Goal: Task Accomplishment & Management: Use online tool/utility

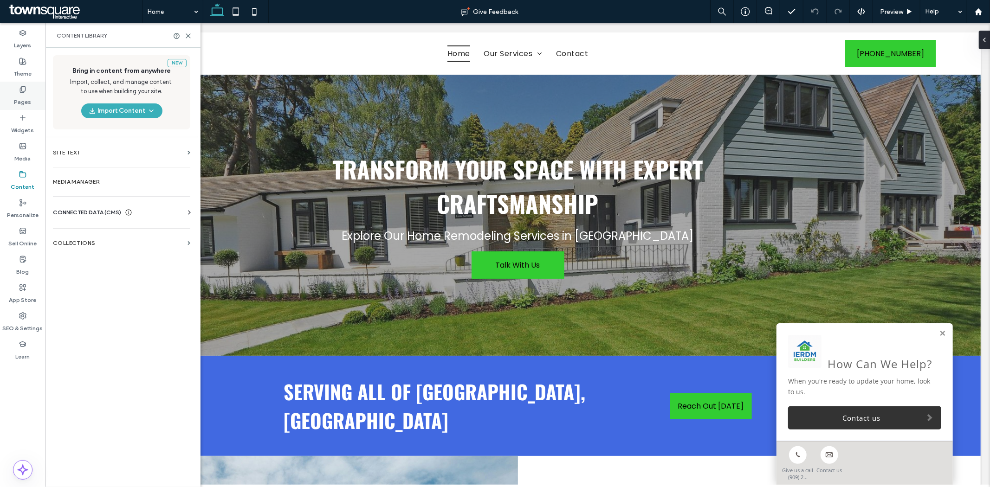
click at [35, 94] on div "Pages" at bounding box center [22, 96] width 45 height 28
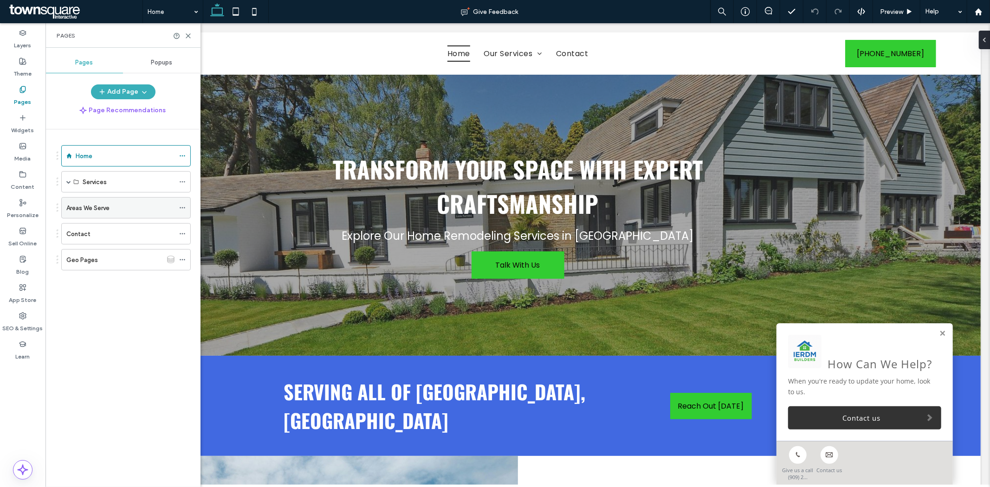
click at [99, 211] on label "Areas We Serve" at bounding box center [87, 208] width 43 height 16
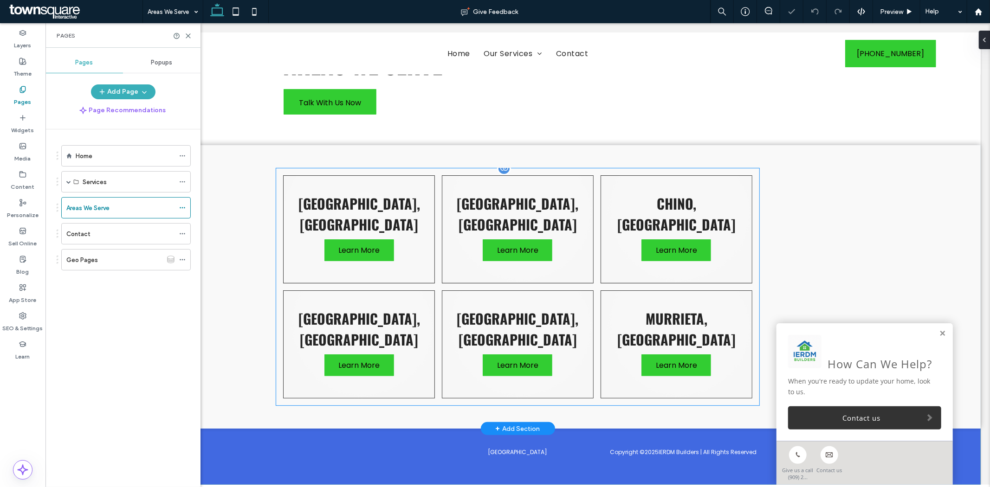
scroll to position [67, 0]
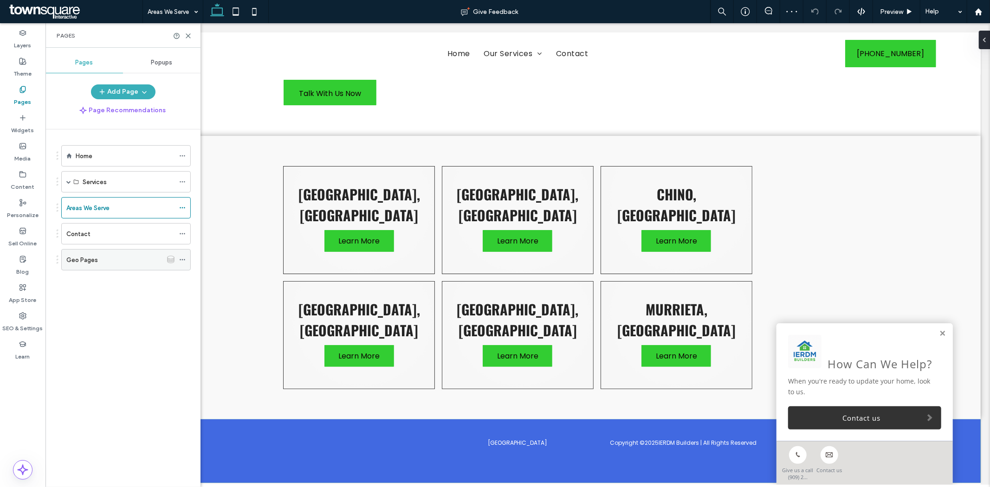
click at [86, 266] on div "Geo Pages" at bounding box center [114, 260] width 96 height 20
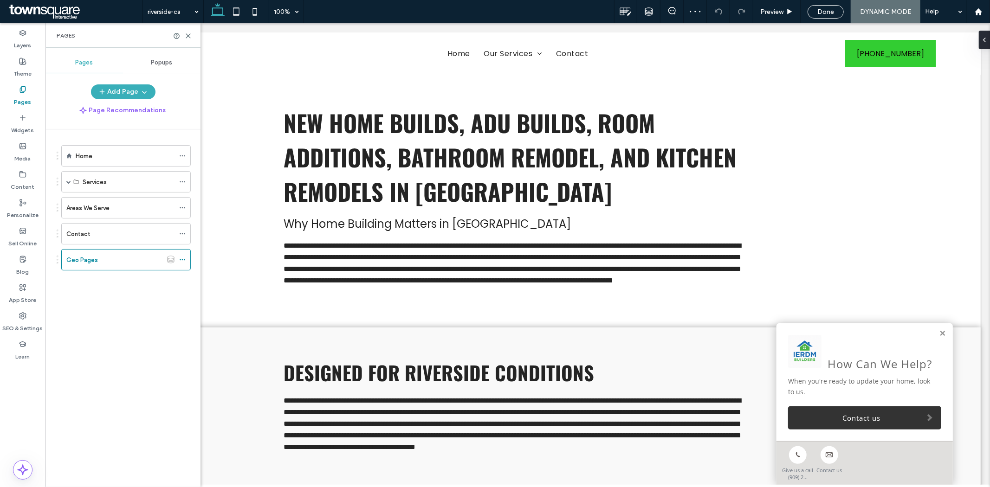
click at [115, 211] on div "Areas We Serve" at bounding box center [120, 208] width 108 height 10
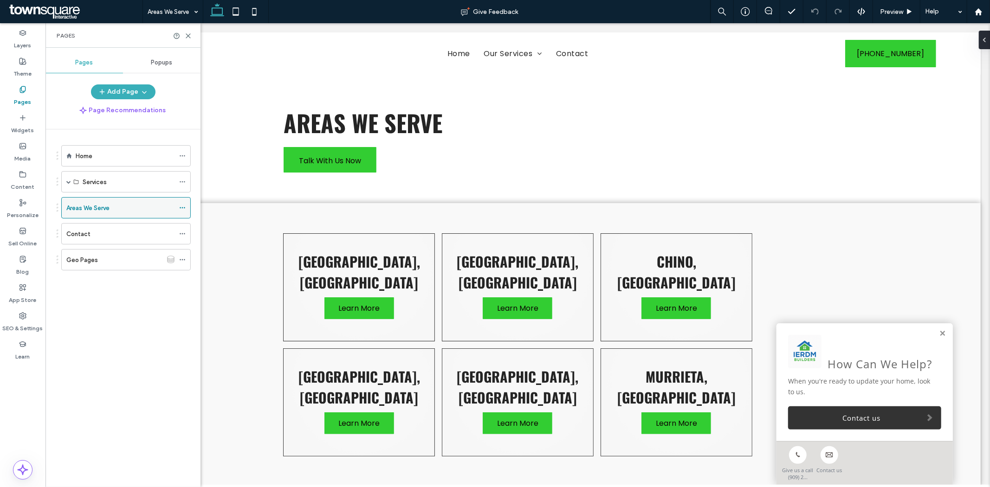
click at [185, 208] on icon at bounding box center [182, 208] width 6 height 6
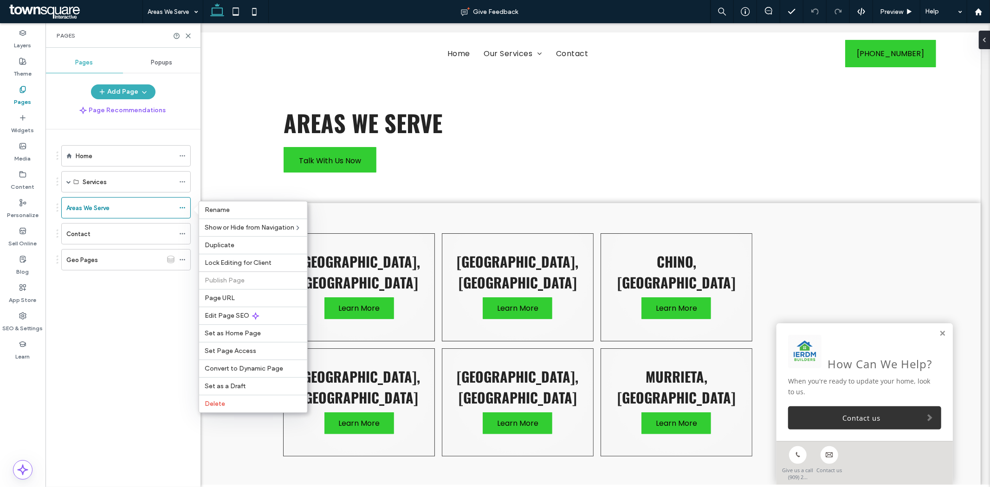
click at [149, 335] on div "Home Services New Home Builds ADU Builds Room Additions Areas We Serve Contact …" at bounding box center [129, 306] width 144 height 353
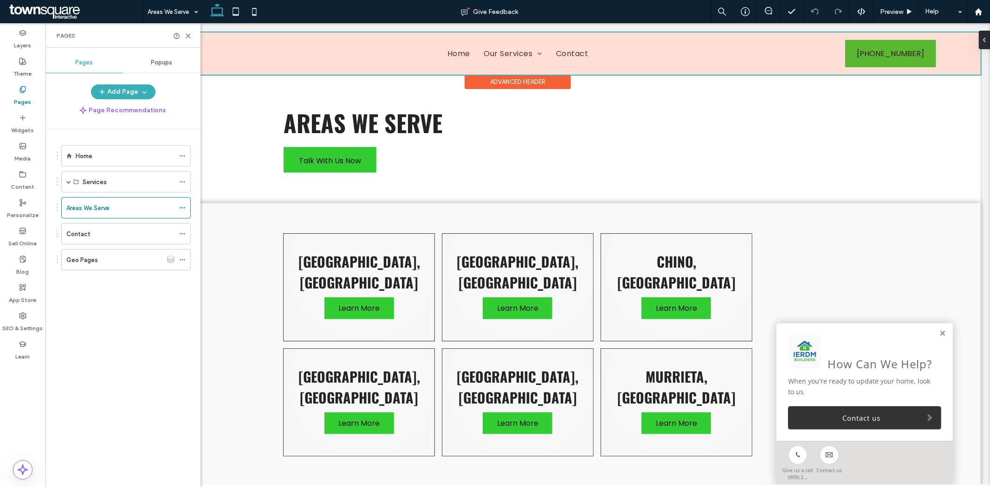
click at [463, 45] on div at bounding box center [517, 53] width 926 height 42
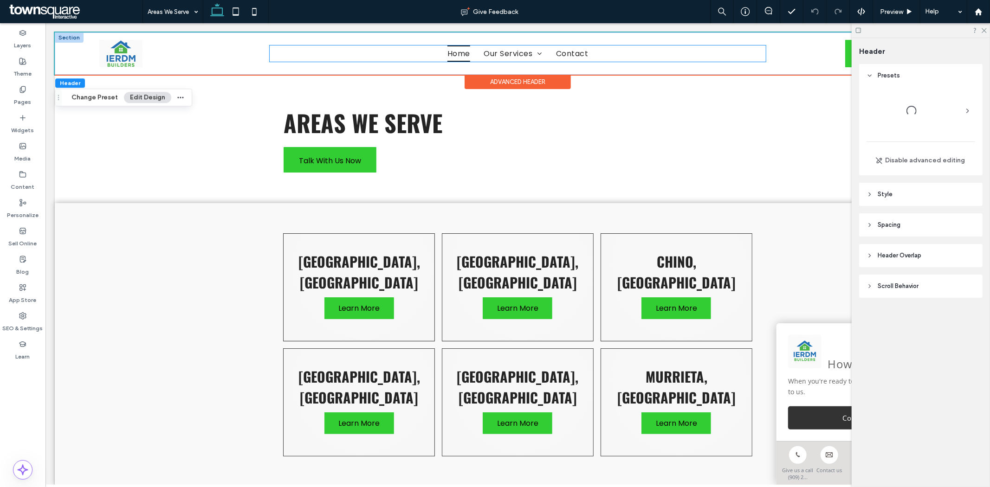
click at [468, 54] on link "Home" at bounding box center [458, 53] width 37 height 16
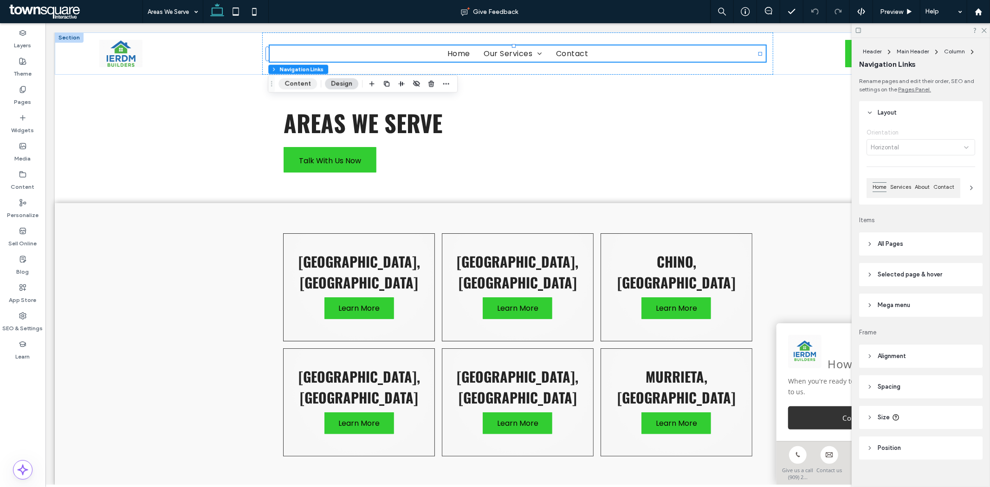
drag, startPoint x: 770, startPoint y: 230, endPoint x: 295, endPoint y: 87, distance: 495.5
click at [295, 87] on button "Content" at bounding box center [298, 83] width 39 height 11
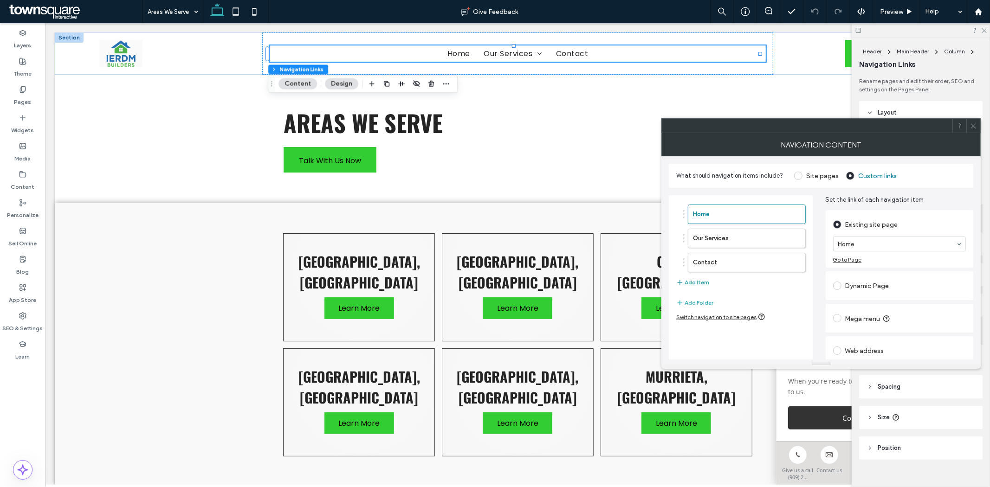
click at [703, 284] on button "Add Item" at bounding box center [692, 282] width 33 height 11
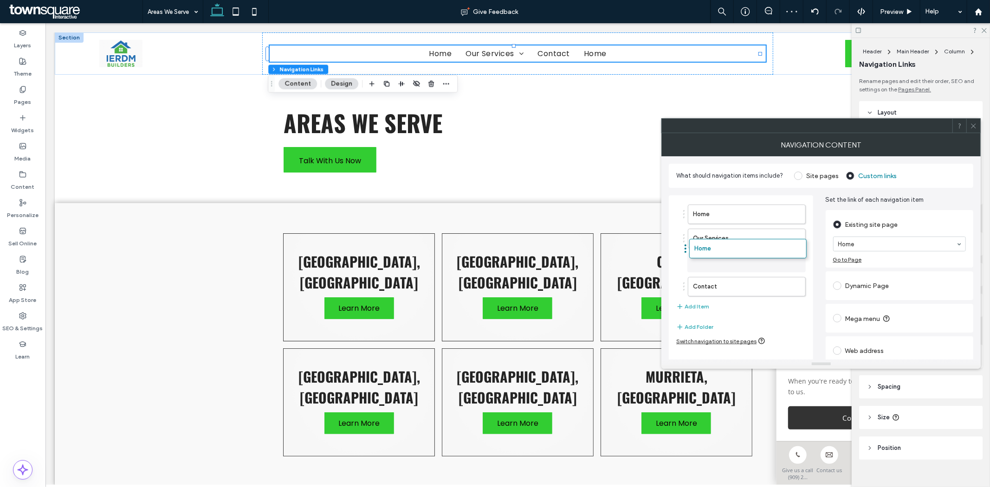
drag, startPoint x: 729, startPoint y: 287, endPoint x: 748, endPoint y: 253, distance: 39.5
type input "*"
click at [980, 132] on div at bounding box center [821, 125] width 319 height 15
click at [977, 130] on div at bounding box center [973, 126] width 14 height 14
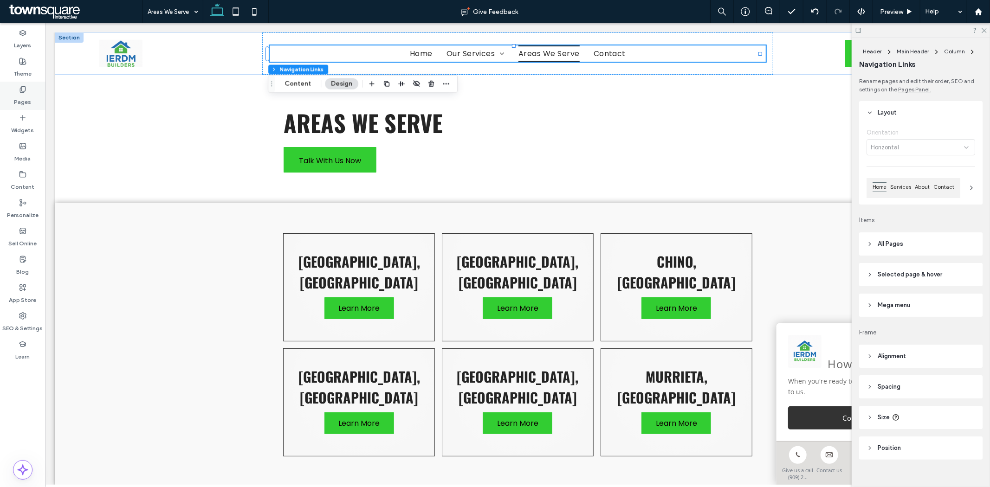
click at [19, 97] on label "Pages" at bounding box center [22, 99] width 17 height 13
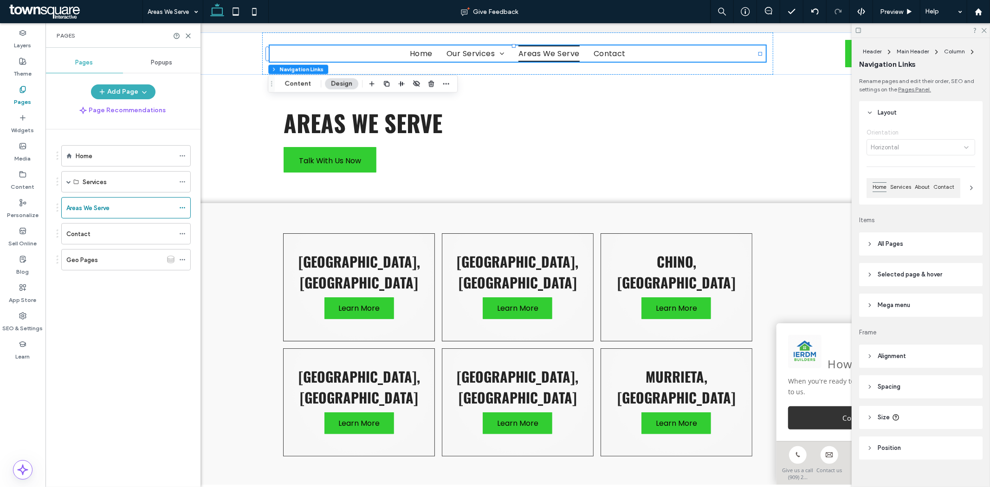
click at [82, 319] on div "Home Services New Home Builds ADU Builds Room Additions Areas We Serve Contact …" at bounding box center [129, 306] width 144 height 353
